Goal: Task Accomplishment & Management: Manage account settings

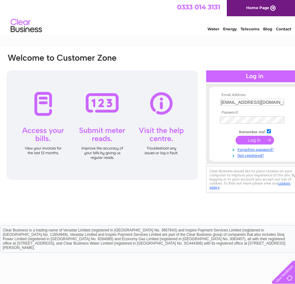
click at [253, 139] on input "submit" at bounding box center [254, 140] width 38 height 9
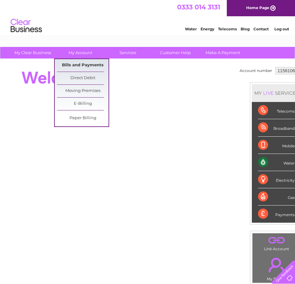
click at [83, 66] on link "Bills and Payments" at bounding box center [83, 65] width 52 height 13
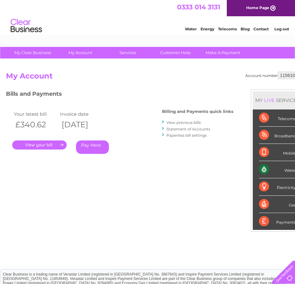
click at [48, 147] on link "." at bounding box center [39, 144] width 54 height 9
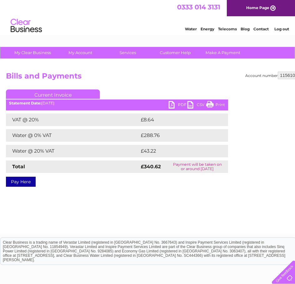
click at [179, 105] on link "PDF" at bounding box center [178, 105] width 19 height 9
